Goal: Find specific page/section: Find specific page/section

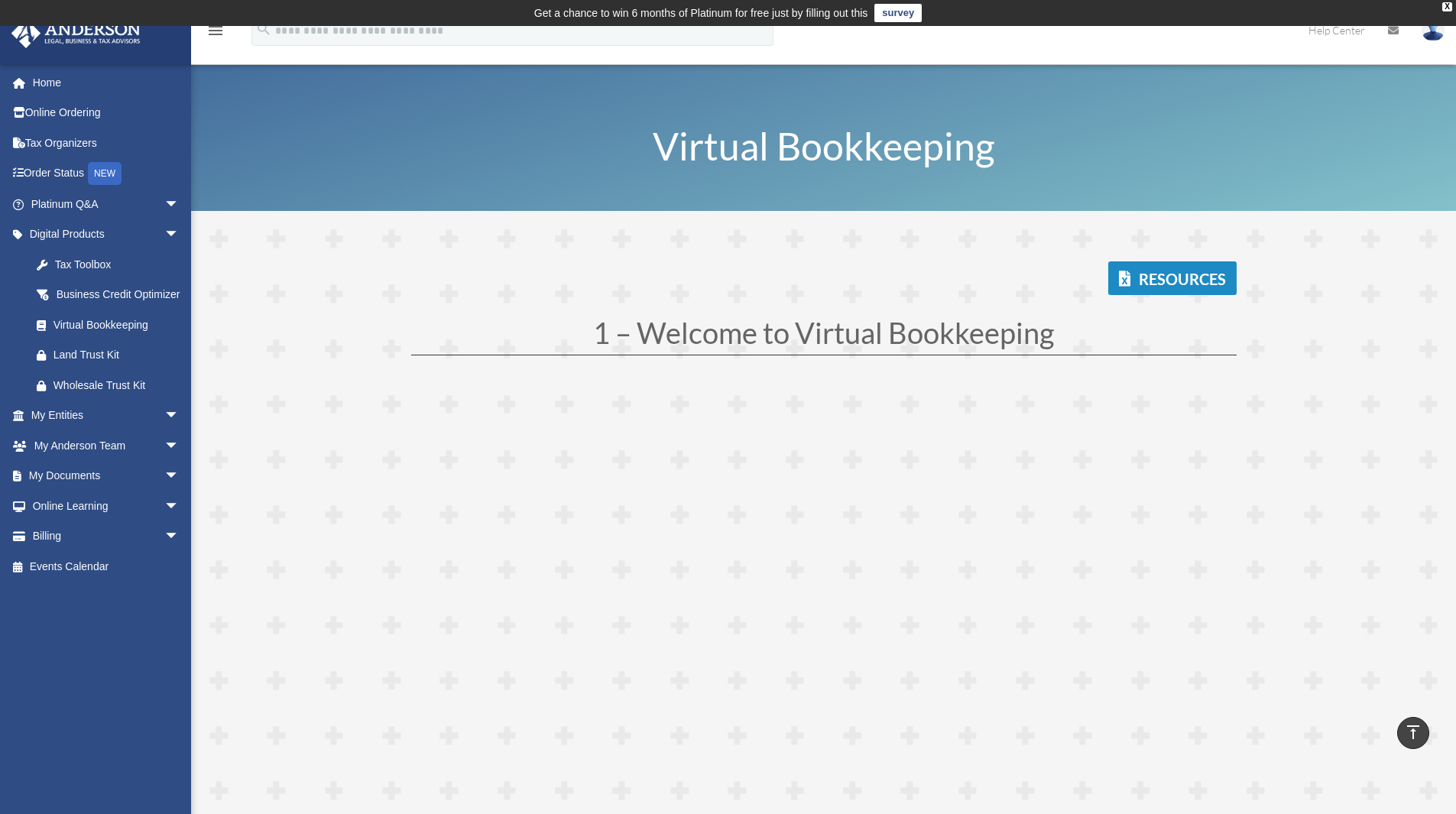
scroll to position [3517, 0]
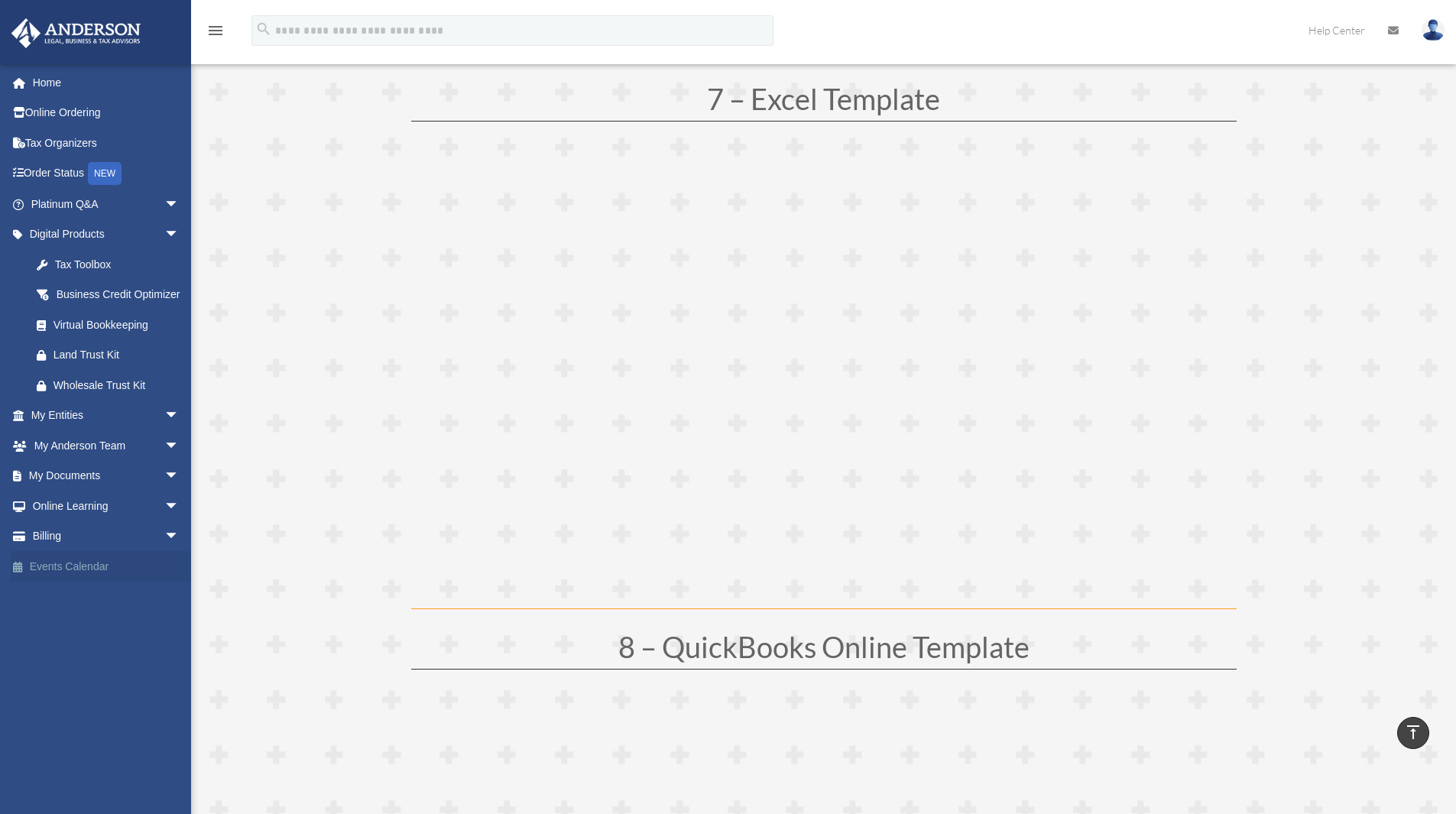
click at [88, 582] on link "Events Calendar" at bounding box center [107, 566] width 192 height 30
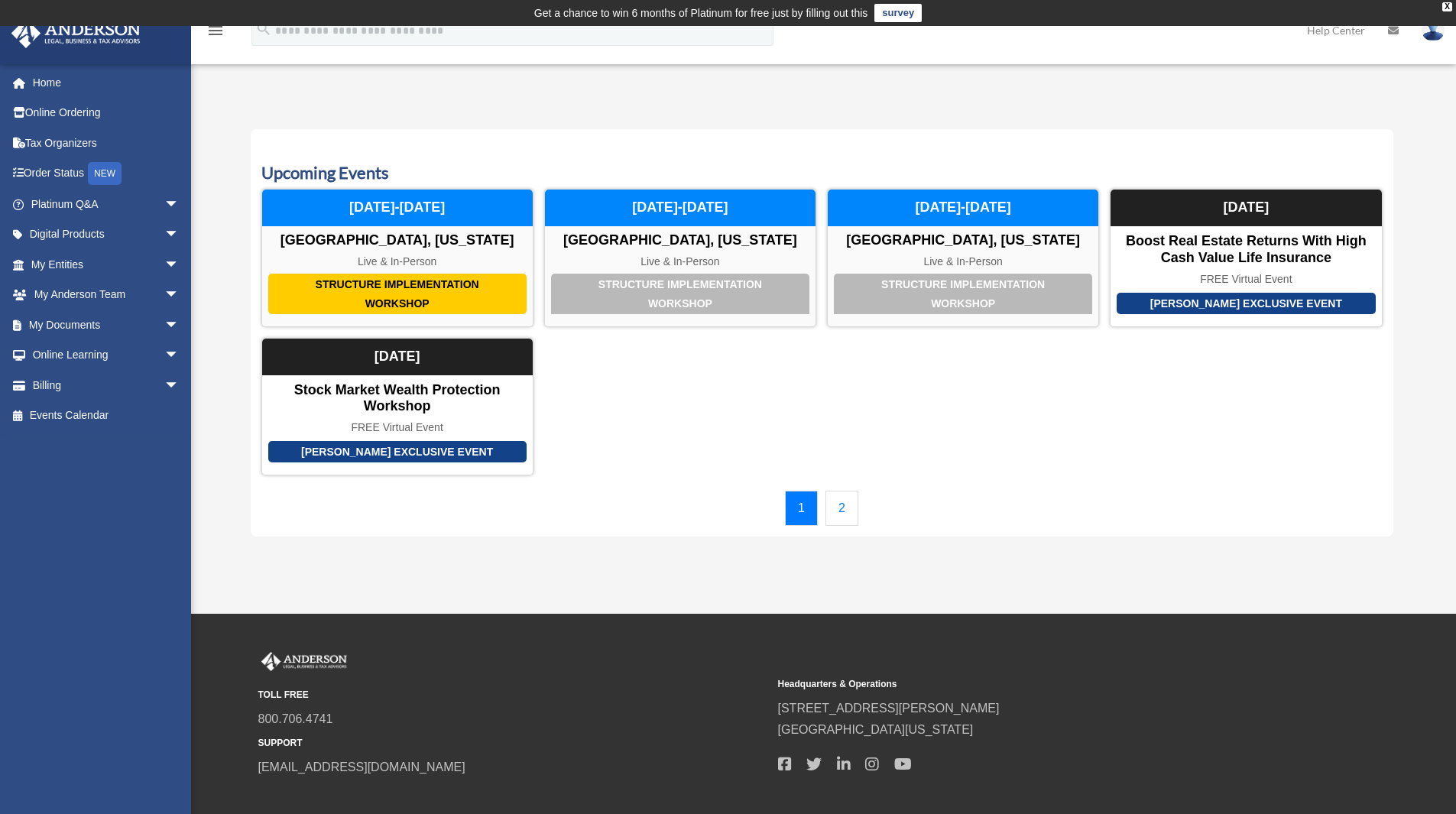
click at [847, 517] on link "2" at bounding box center [841, 509] width 33 height 35
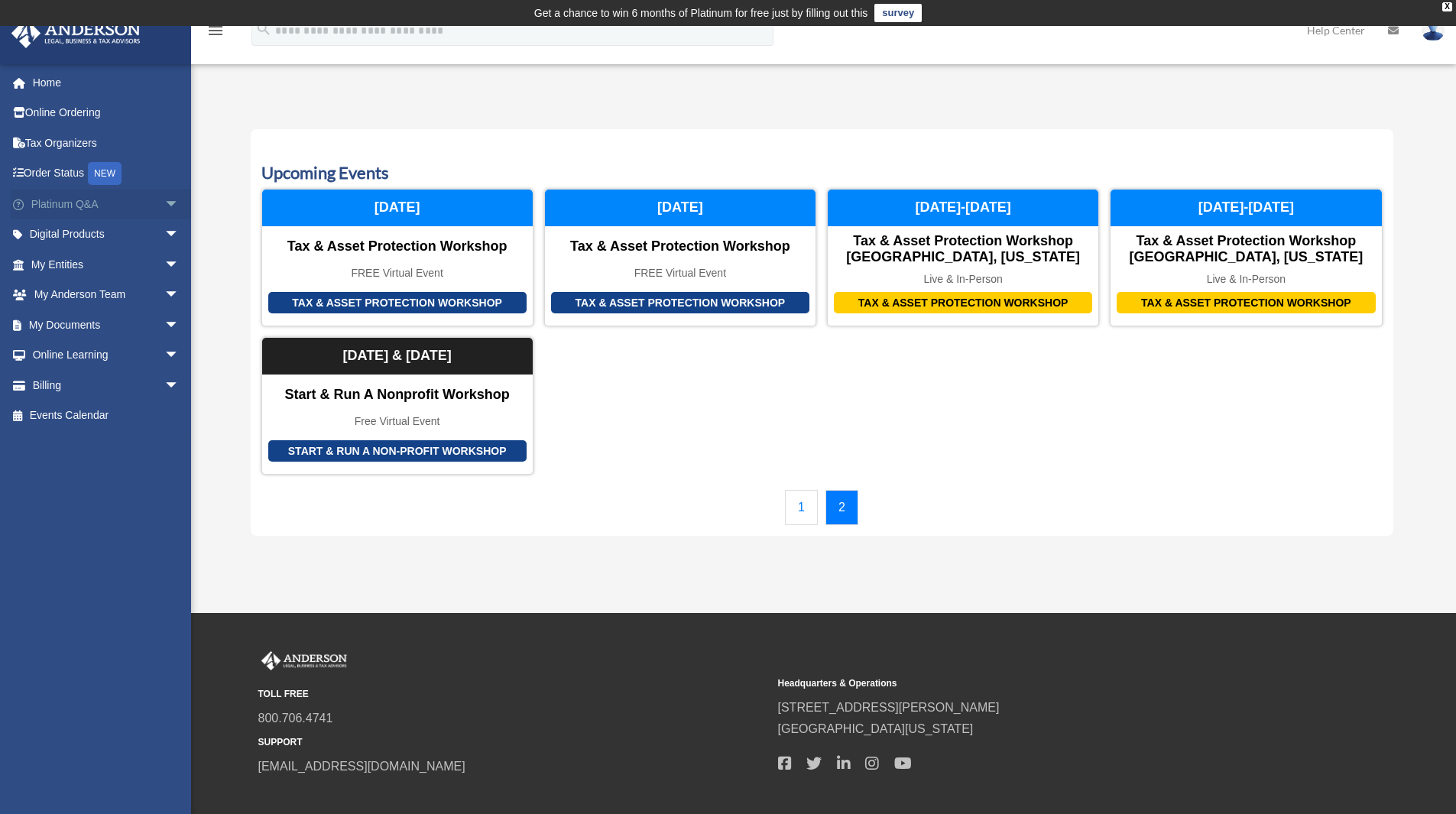
click at [164, 201] on span "arrow_drop_down" at bounding box center [179, 204] width 30 height 31
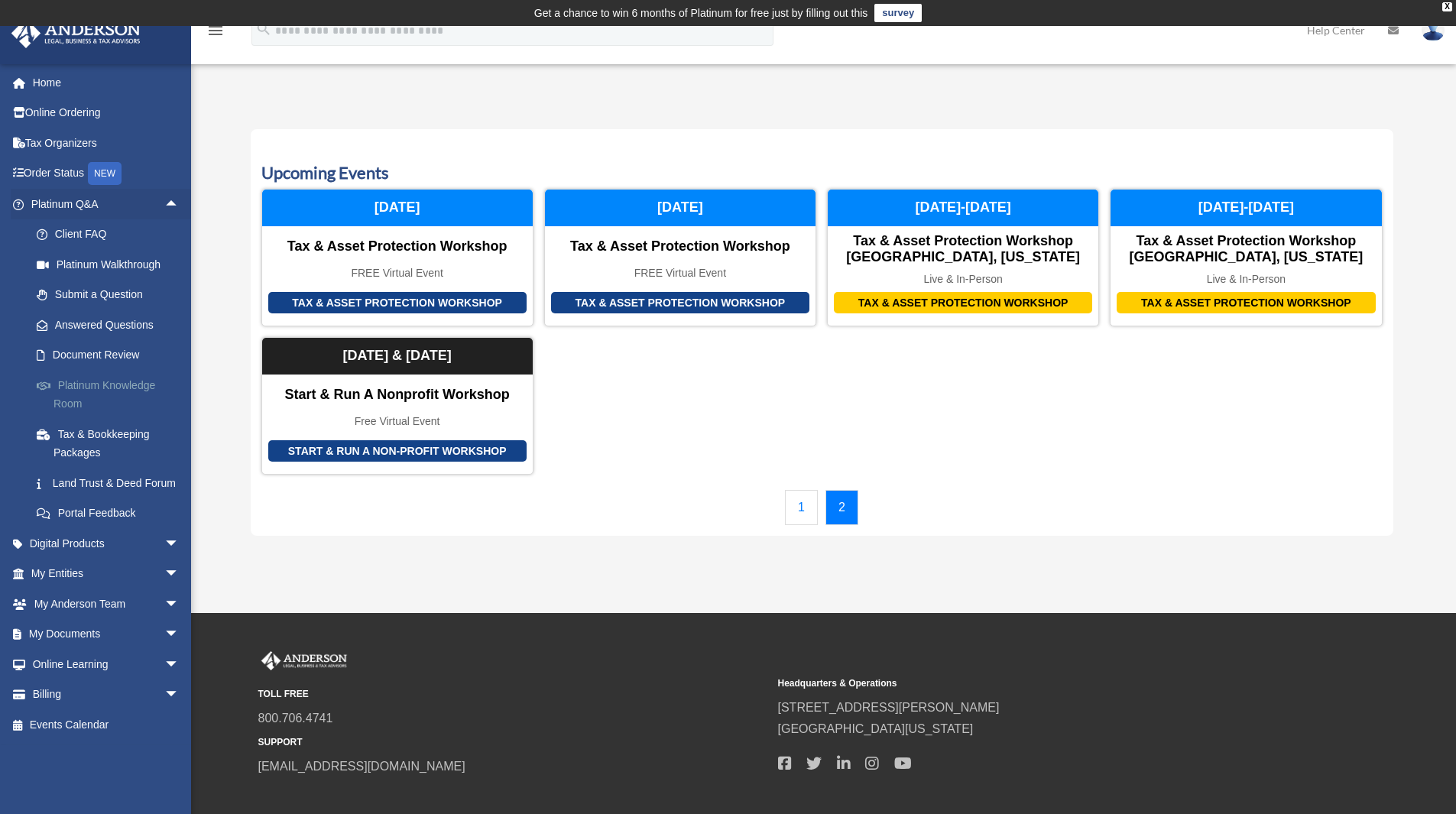
click at [114, 398] on link "Platinum Knowledge Room" at bounding box center [111, 394] width 181 height 49
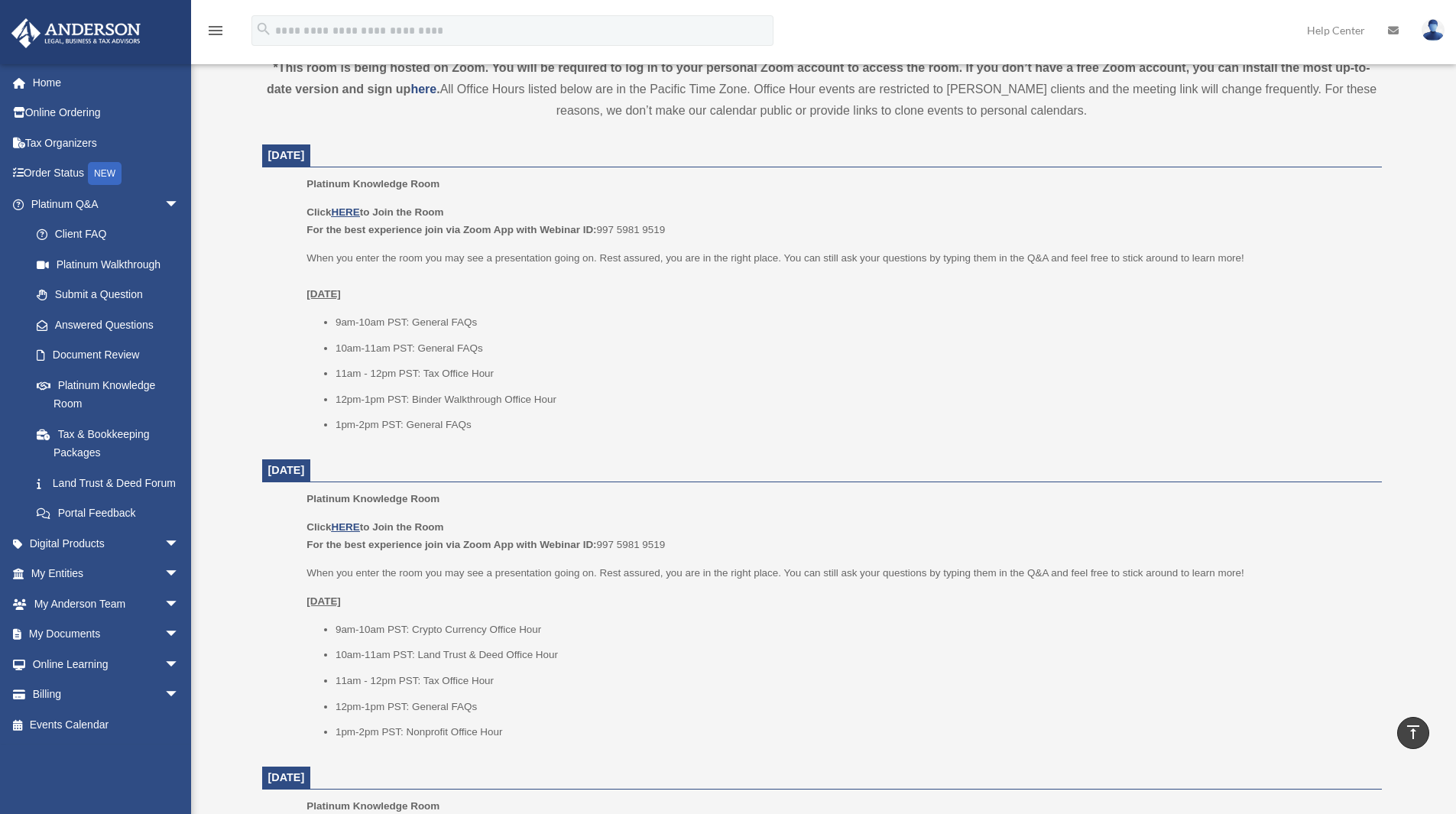
scroll to position [102, 0]
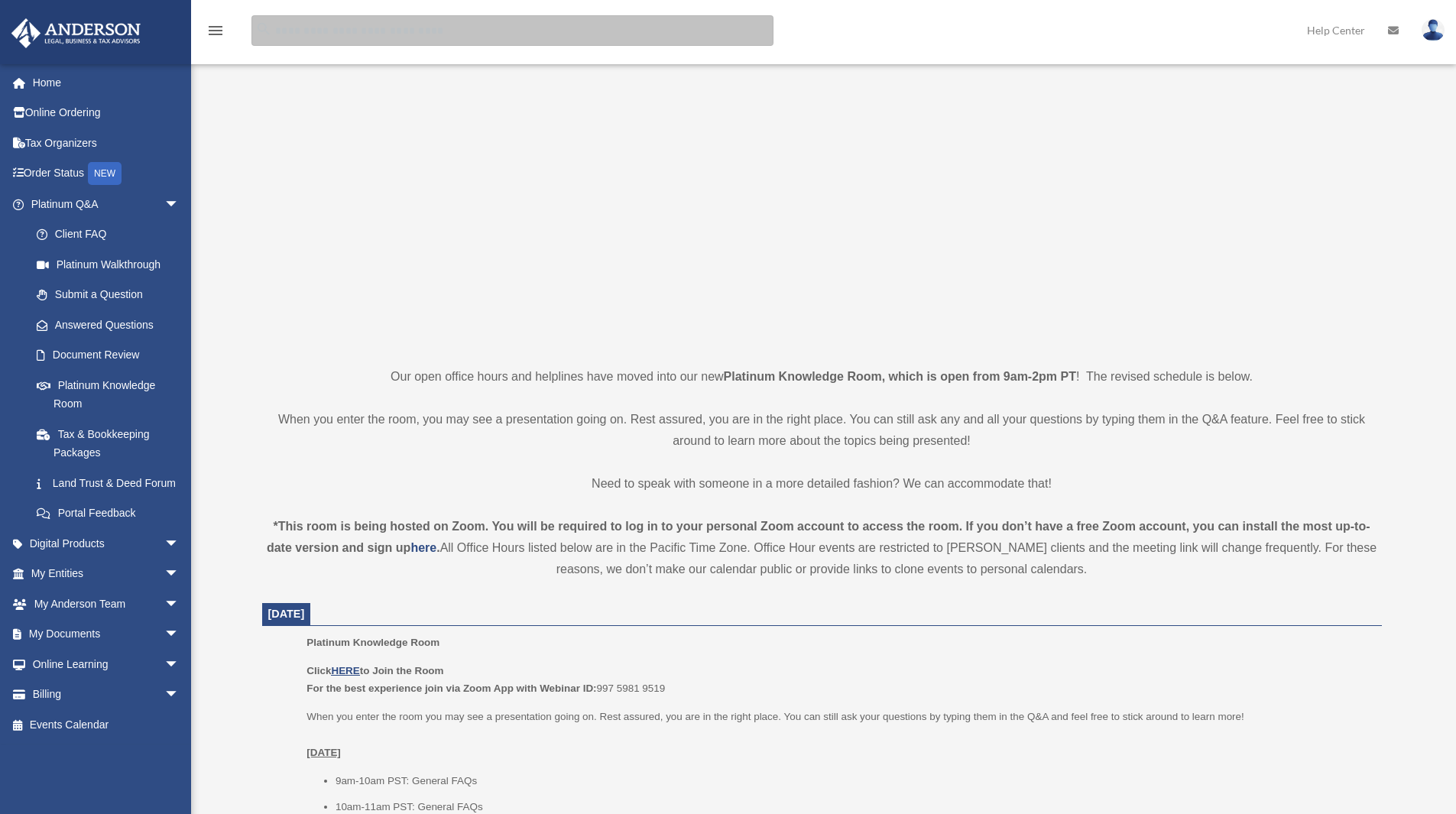
click at [398, 34] on input "search" at bounding box center [512, 30] width 522 height 30
type input "**********"
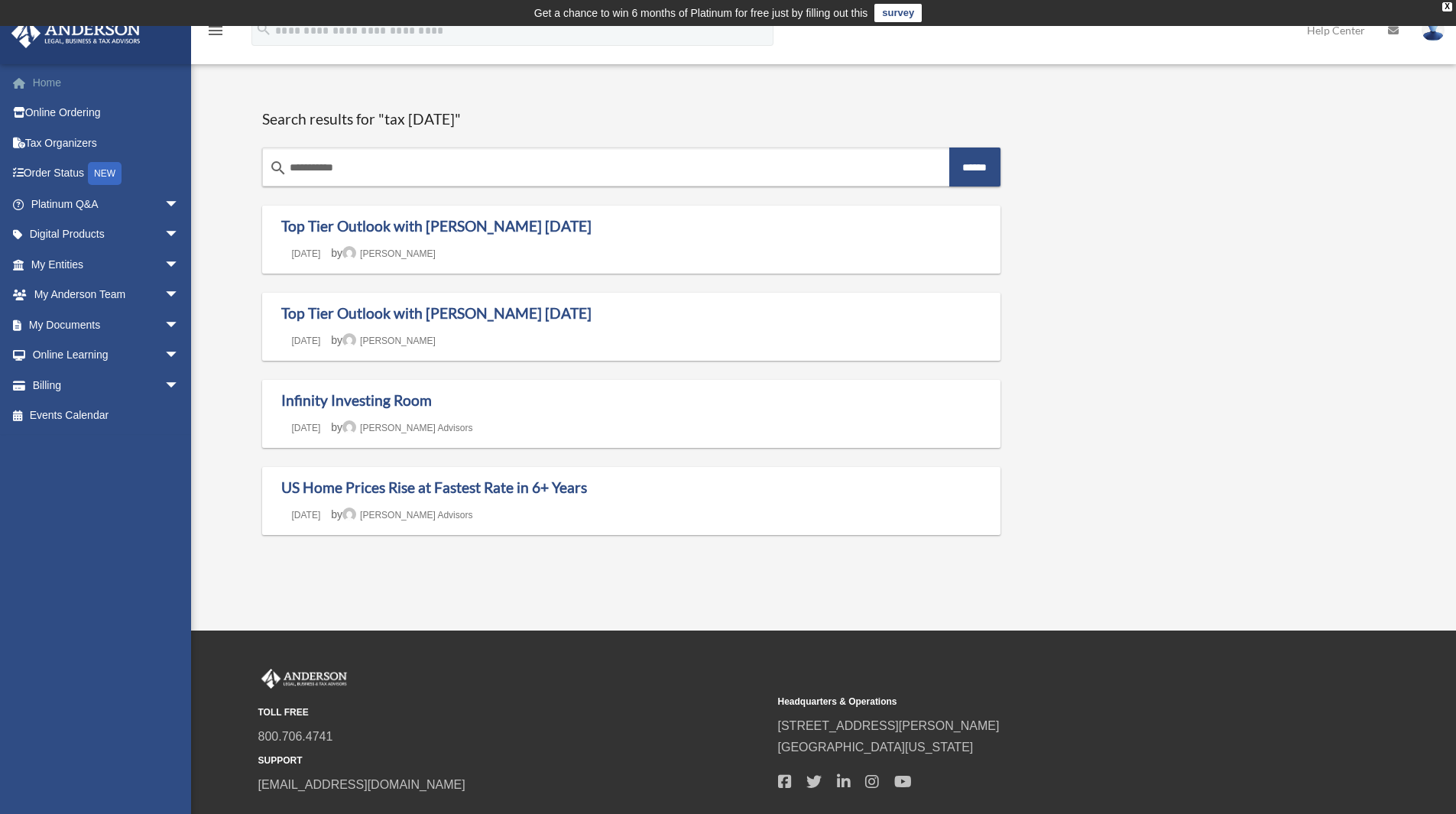
click at [47, 87] on link "Home" at bounding box center [107, 82] width 192 height 30
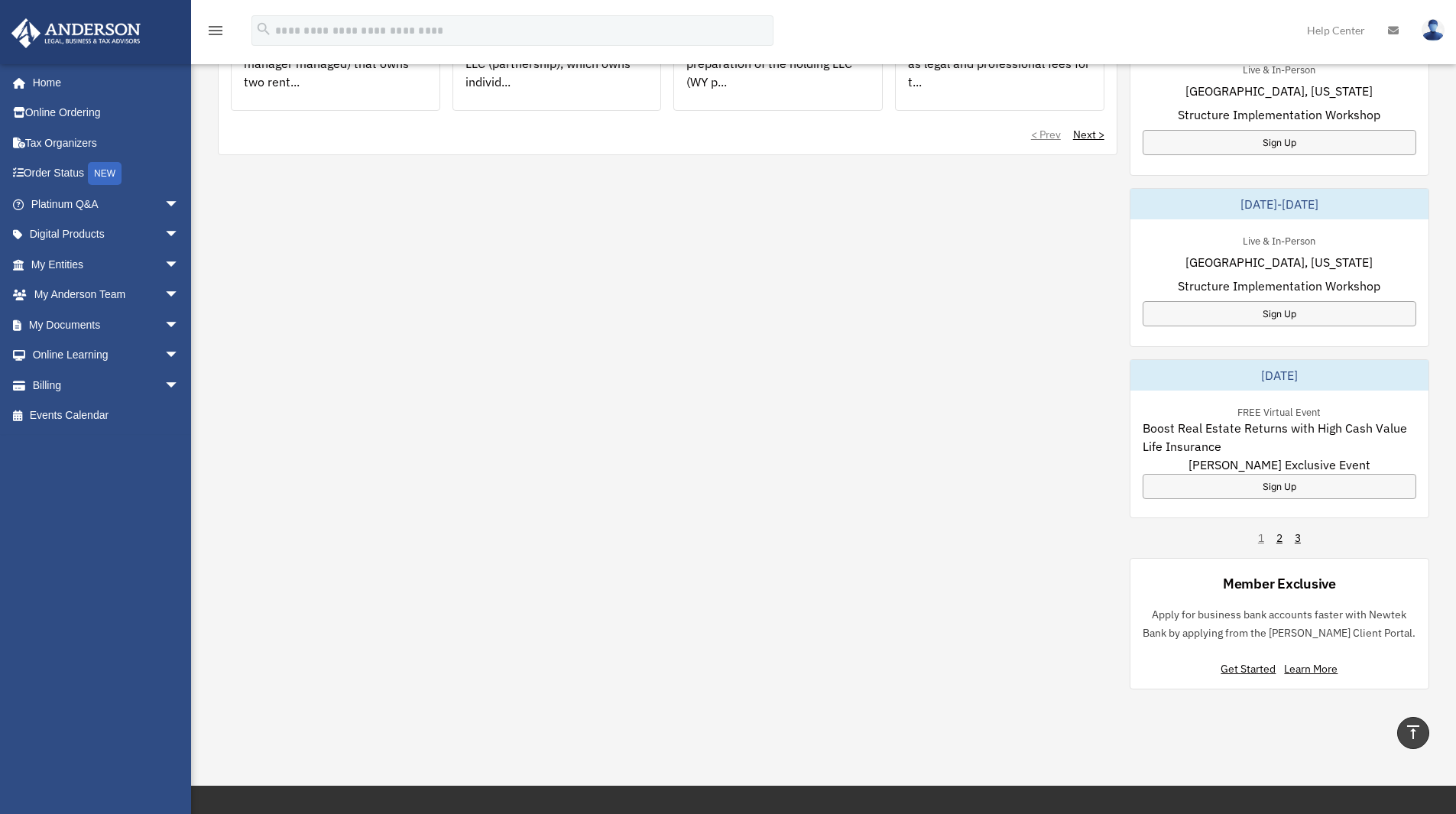
scroll to position [764, 0]
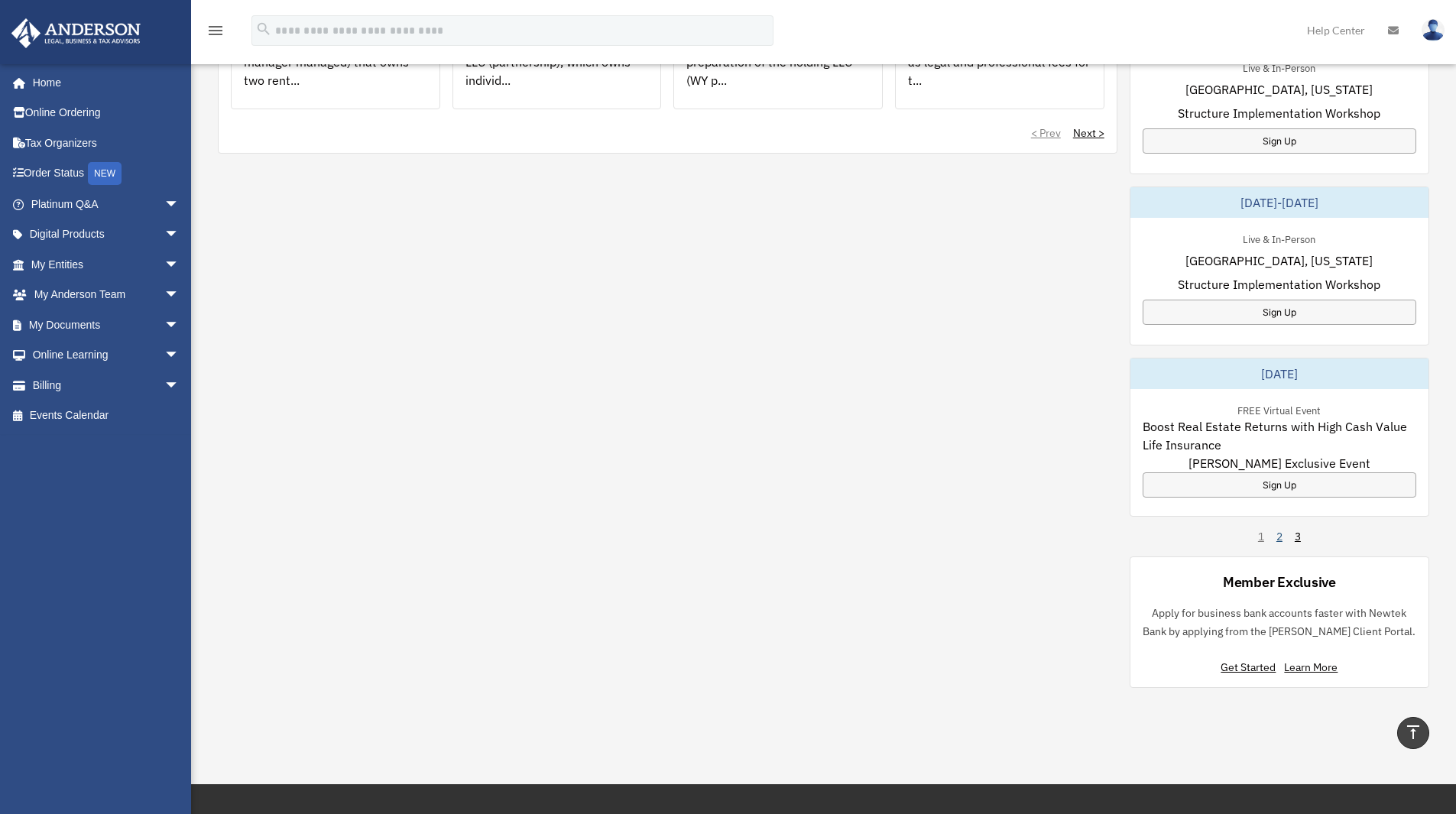
click at [1279, 536] on link "2" at bounding box center [1279, 536] width 6 height 15
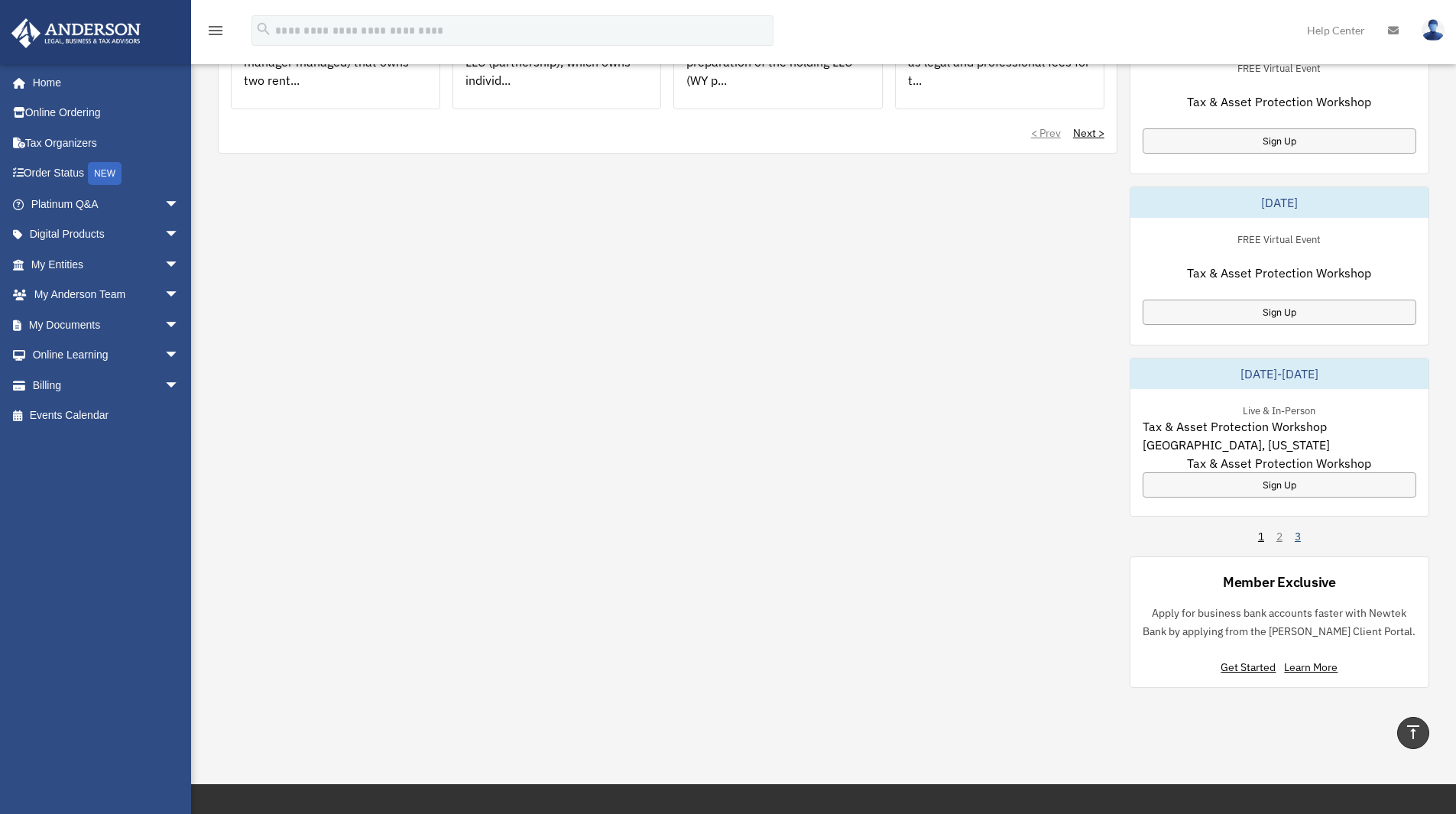
click at [1298, 537] on link "3" at bounding box center [1297, 536] width 6 height 15
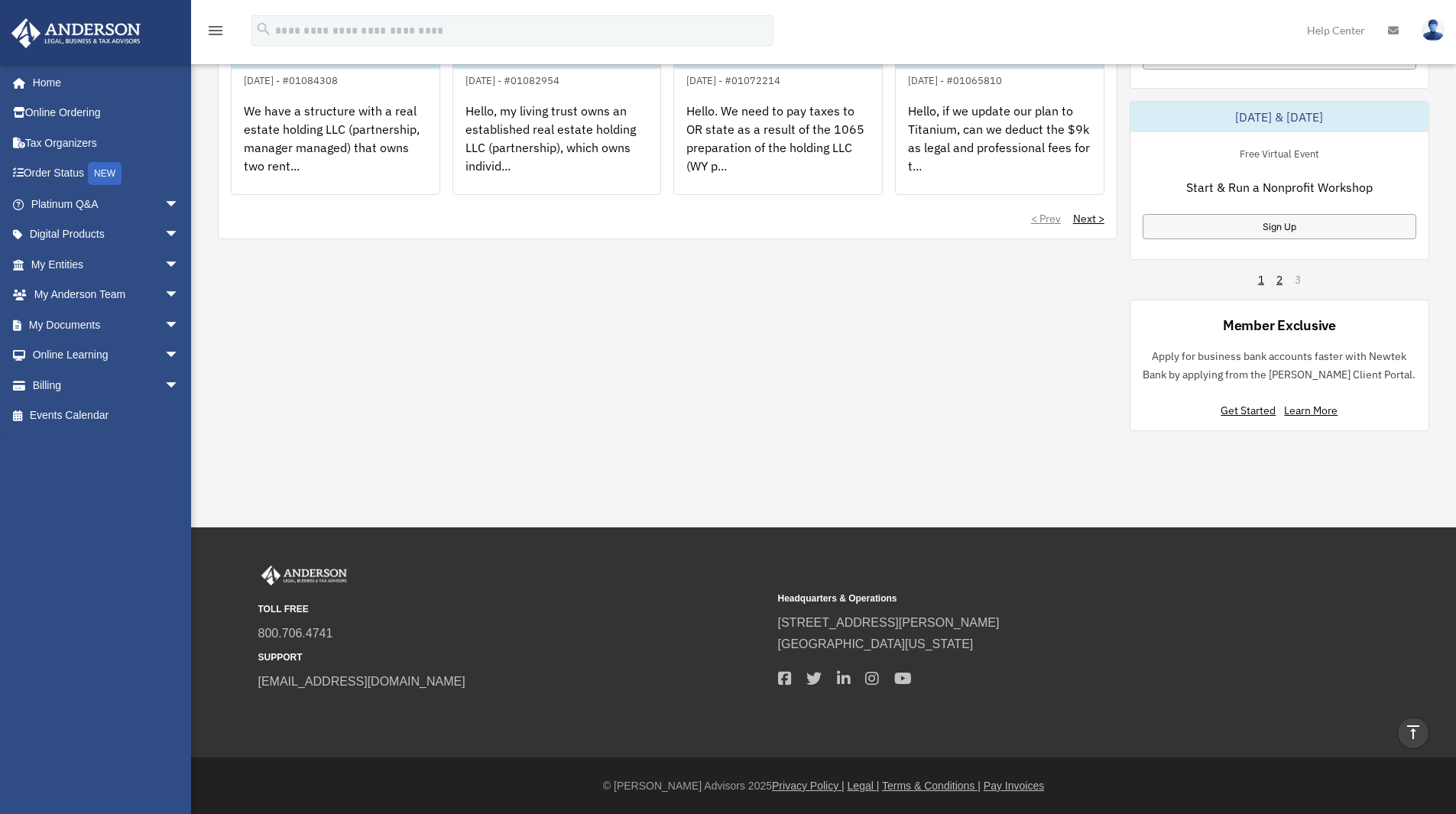
scroll to position [450, 0]
